Goal: Task Accomplishment & Management: Manage account settings

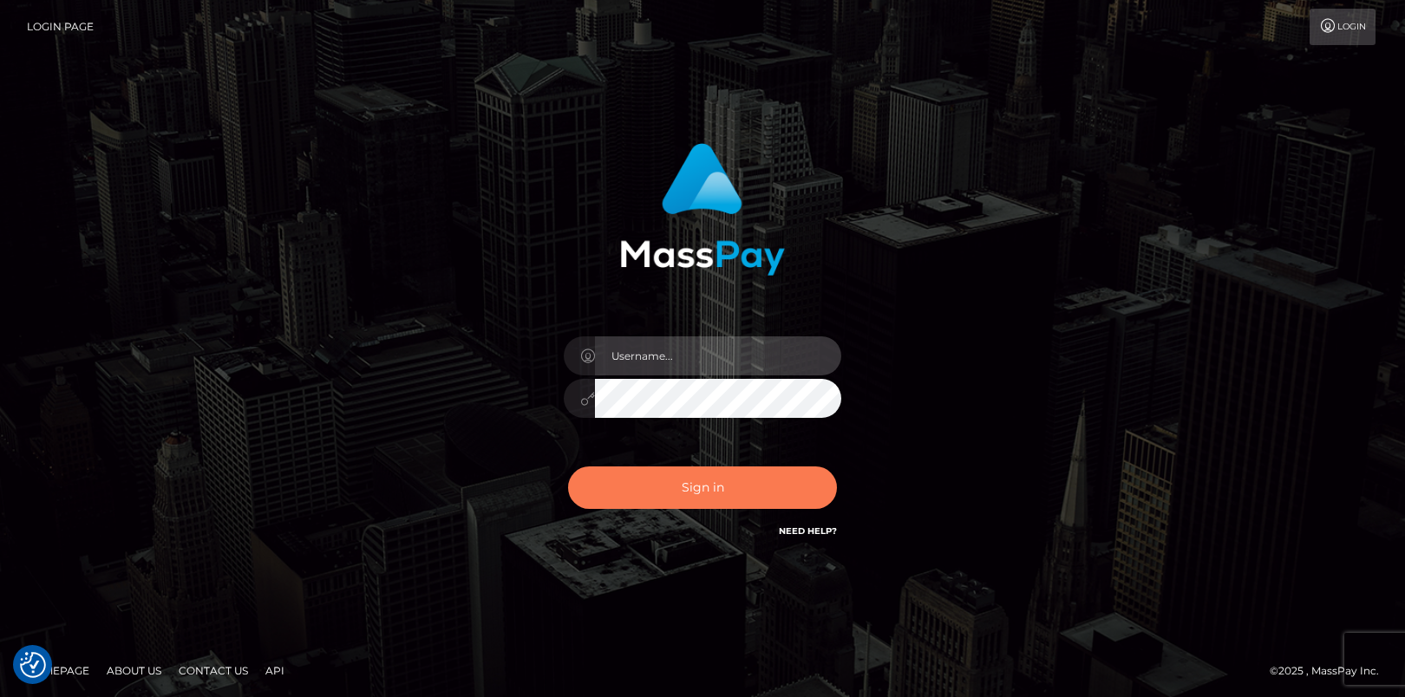
type input "angie.cosmo"
click at [722, 473] on button "Sign in" at bounding box center [702, 487] width 269 height 42
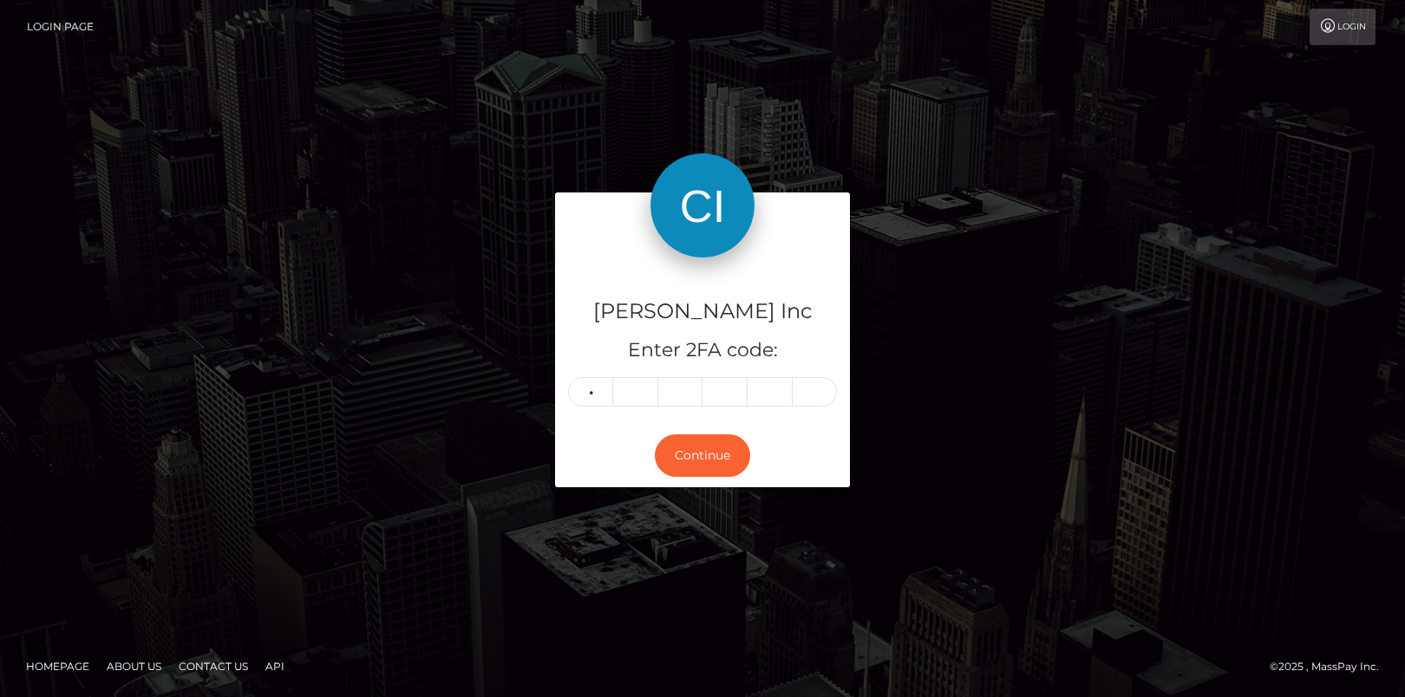
type input "7"
type input "3"
type input "6"
type input "9"
type input "8"
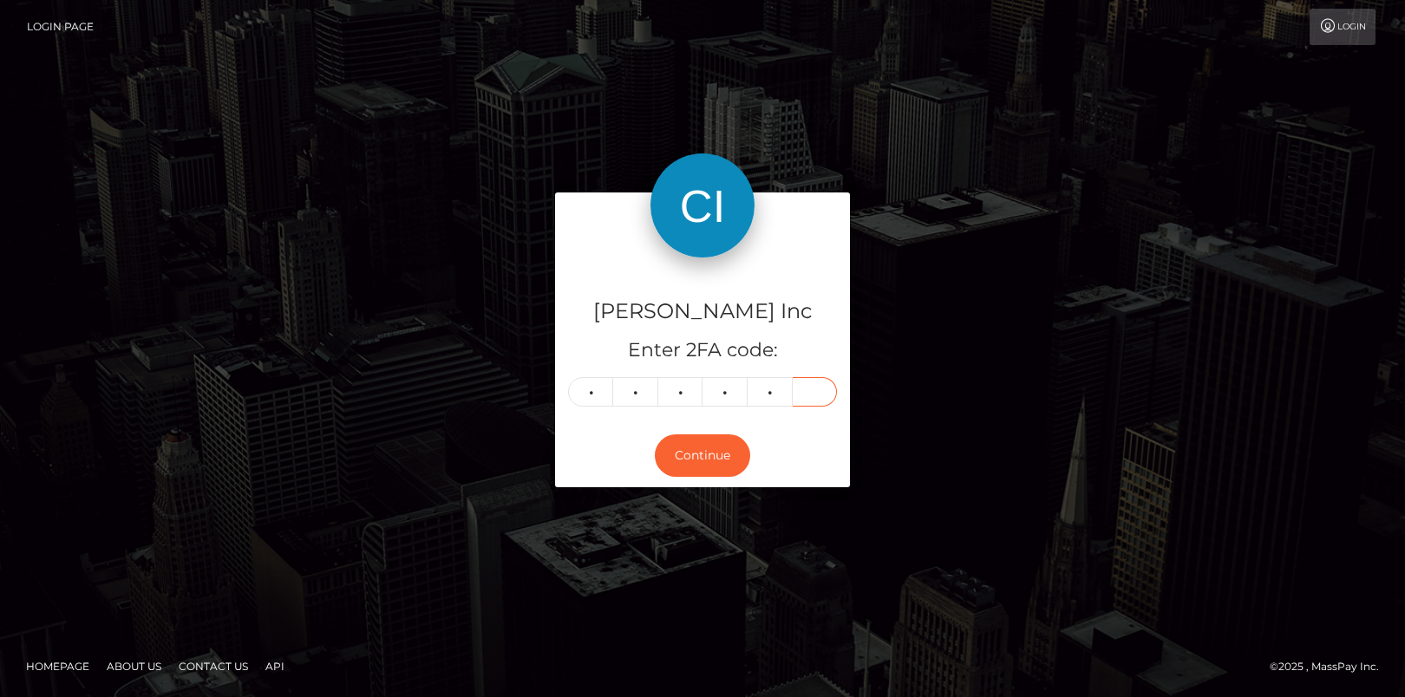
type input "4"
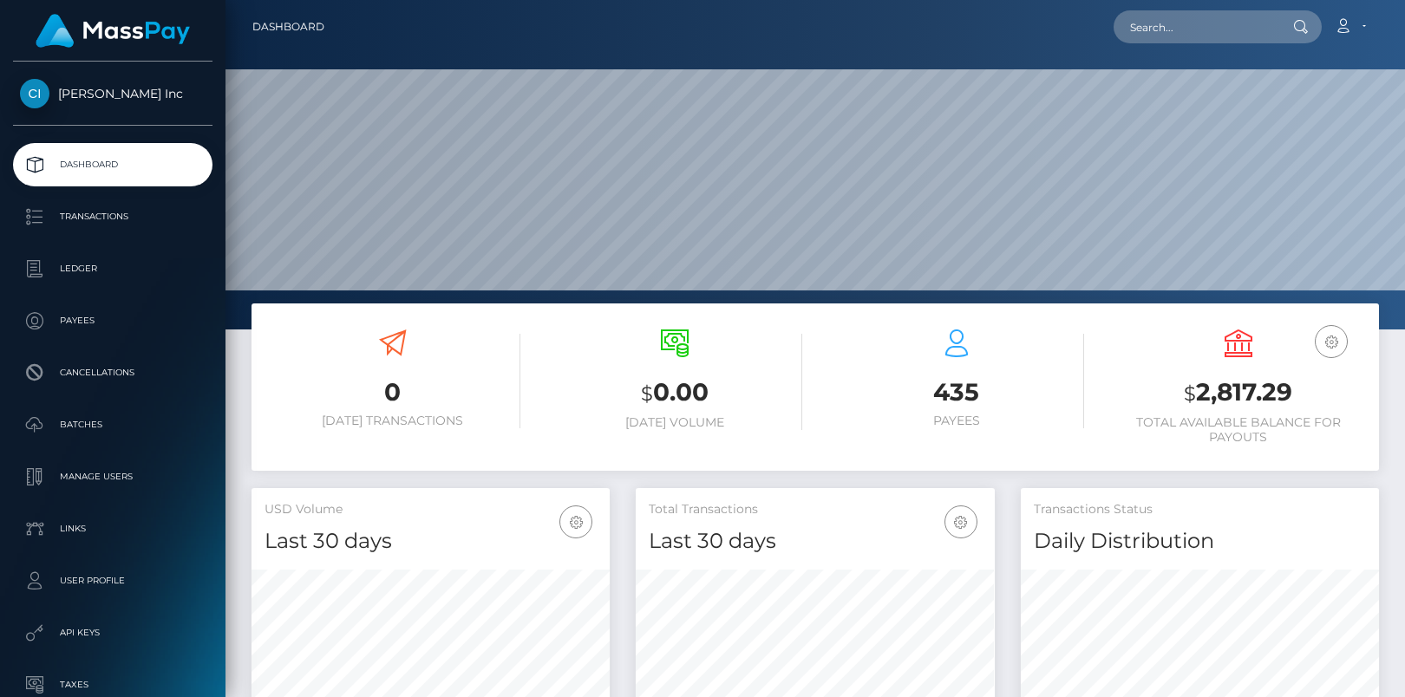
scroll to position [447, 0]
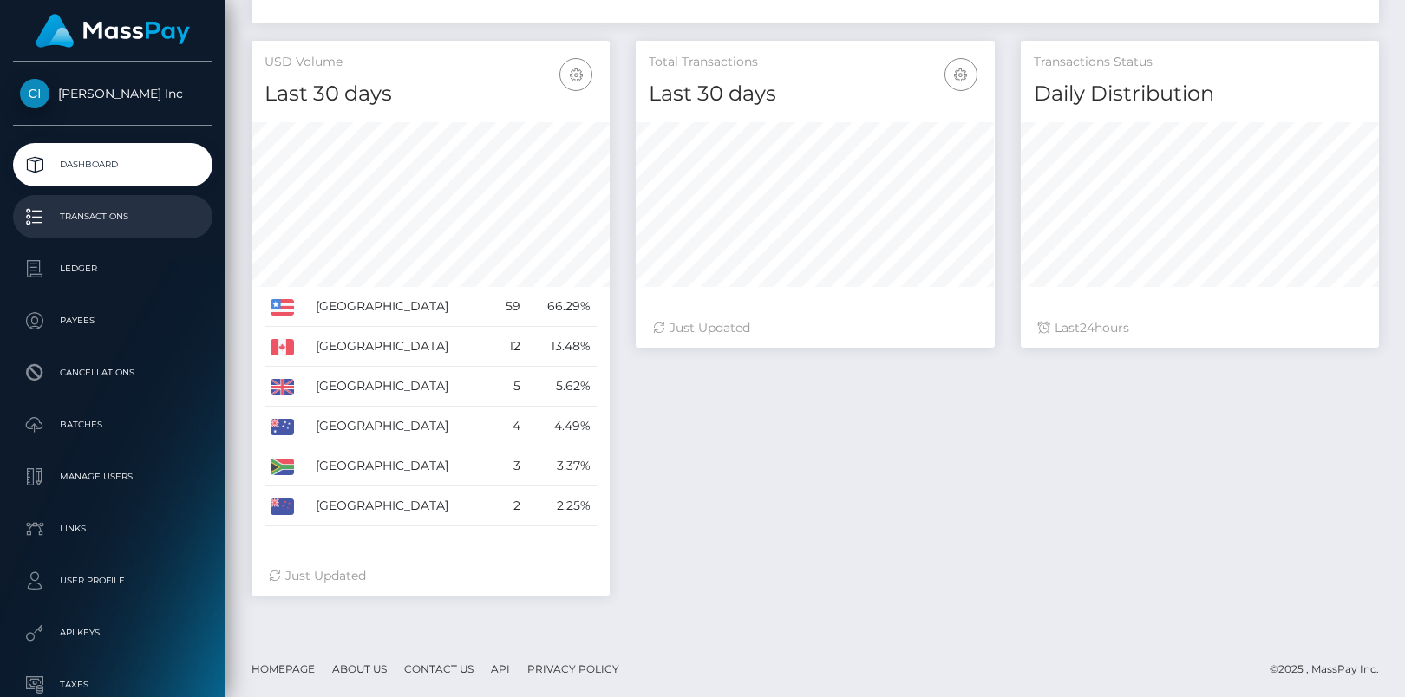
click at [114, 226] on p "Transactions" at bounding box center [113, 217] width 186 height 26
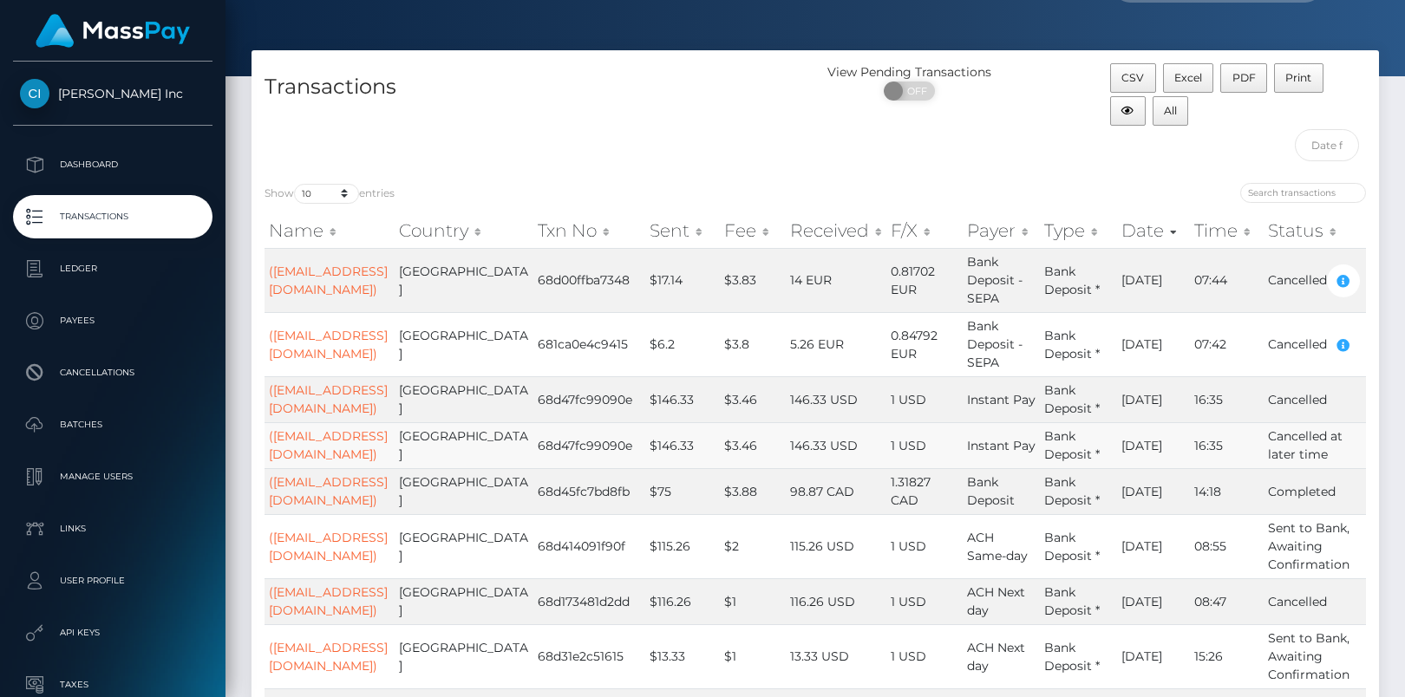
scroll to position [42, 0]
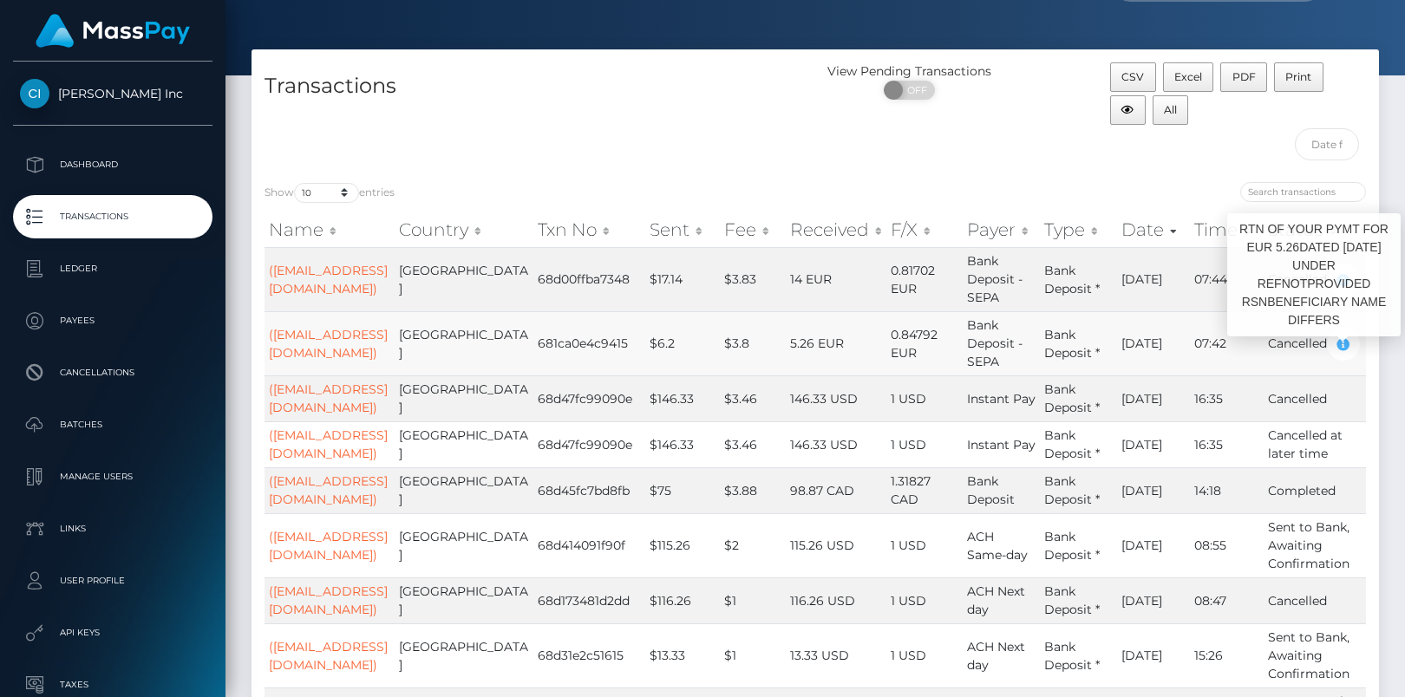
click at [1340, 345] on icon "button" at bounding box center [1343, 345] width 21 height 22
click at [342, 338] on td "(windewardbound1@gmail.com)" at bounding box center [329, 343] width 130 height 64
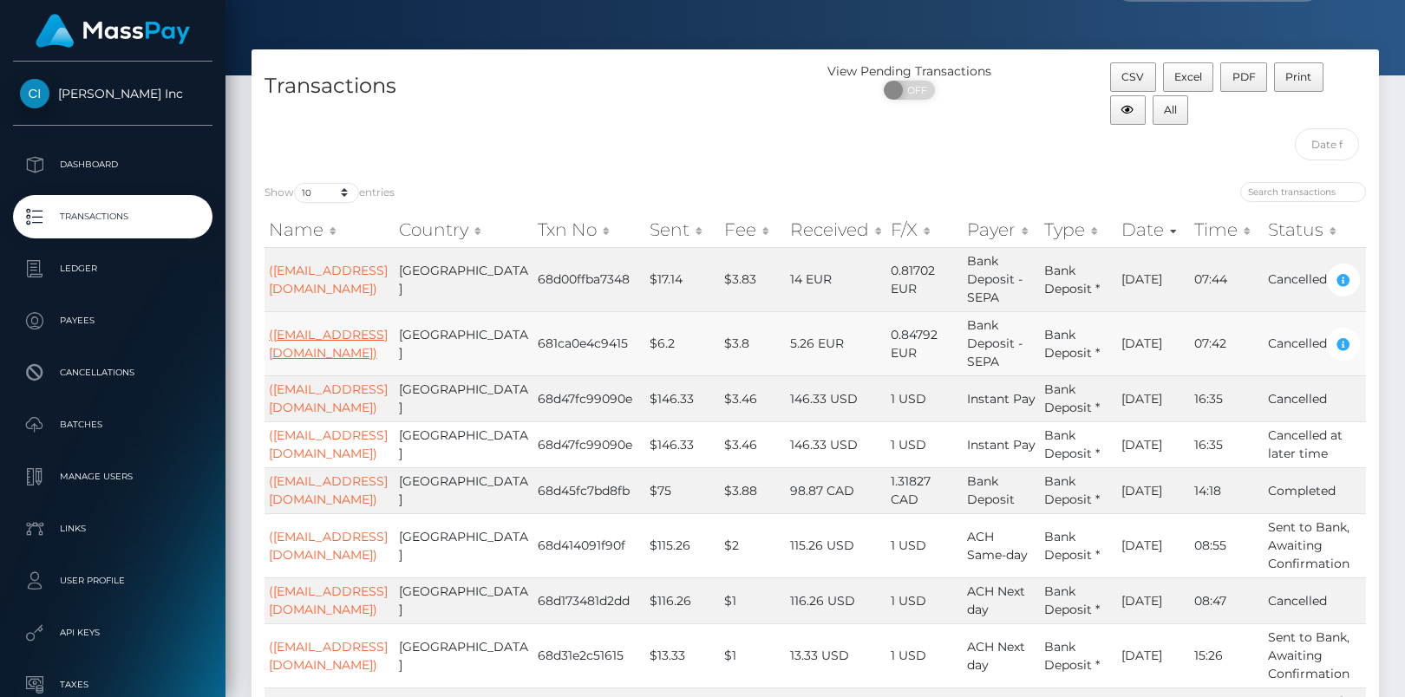
click at [316, 332] on link "(windewardbound1@gmail.com)" at bounding box center [328, 344] width 119 height 34
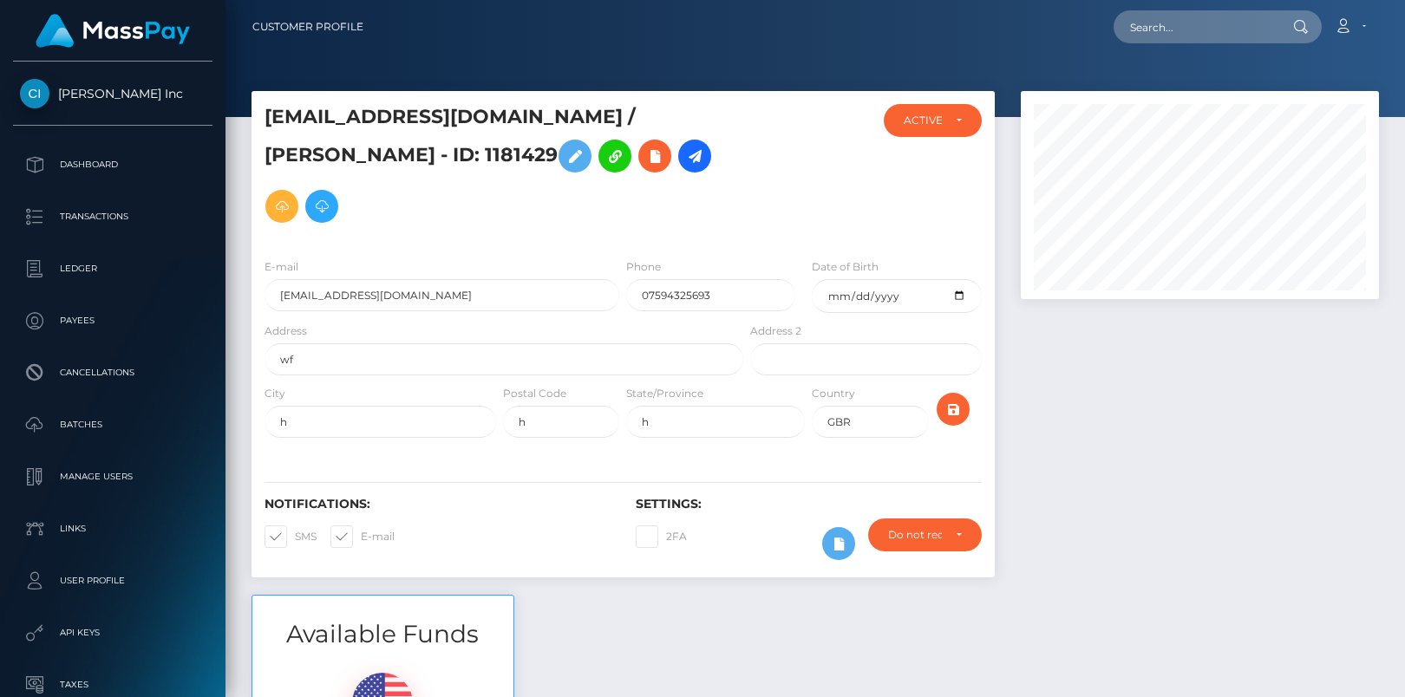
click at [332, 322] on div "Address wf" at bounding box center [503, 349] width 479 height 54
click at [349, 343] on input "wf" at bounding box center [503, 359] width 479 height 32
click at [114, 218] on p "Transactions" at bounding box center [113, 217] width 186 height 26
